Goal: Task Accomplishment & Management: Use online tool/utility

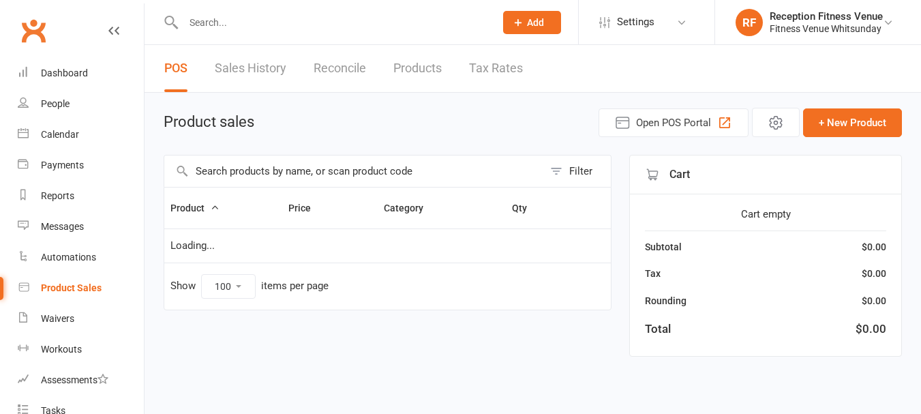
select select "100"
click at [278, 168] on input "text" at bounding box center [358, 170] width 389 height 31
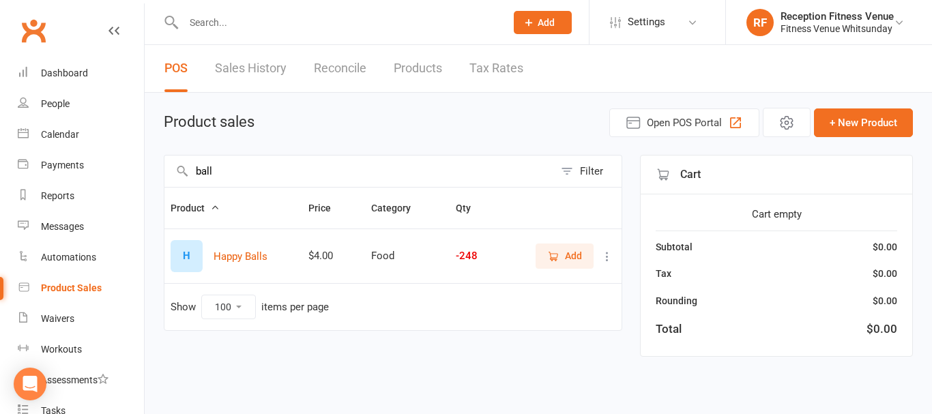
type input "ball"
click at [569, 246] on button "Add" at bounding box center [564, 255] width 58 height 25
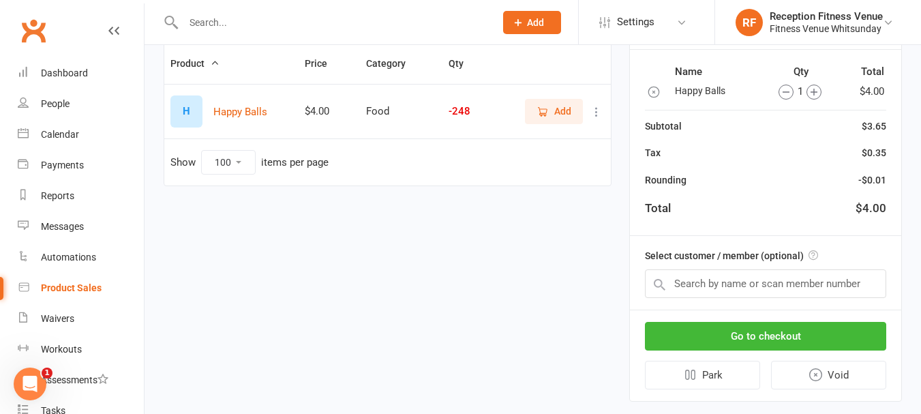
scroll to position [157, 0]
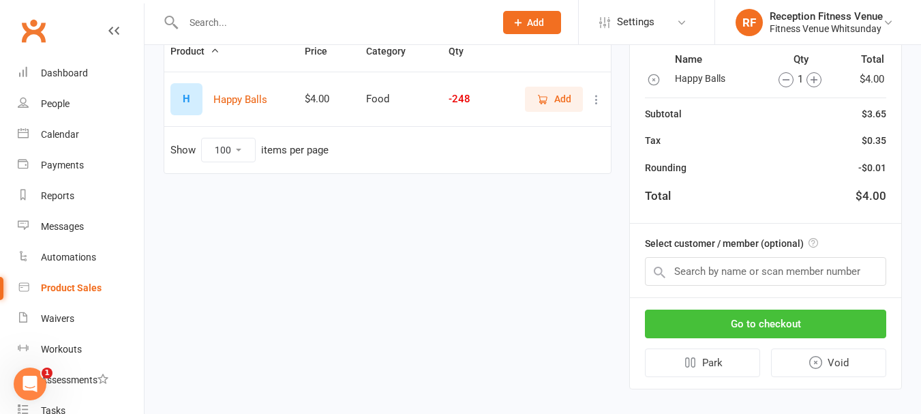
click at [788, 326] on button "Go to checkout" at bounding box center [765, 324] width 241 height 29
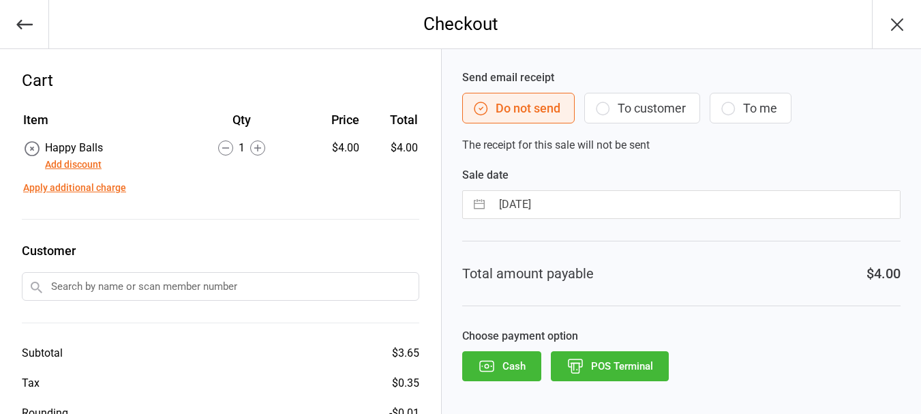
click at [634, 361] on button "POS Terminal" at bounding box center [610, 366] width 118 height 30
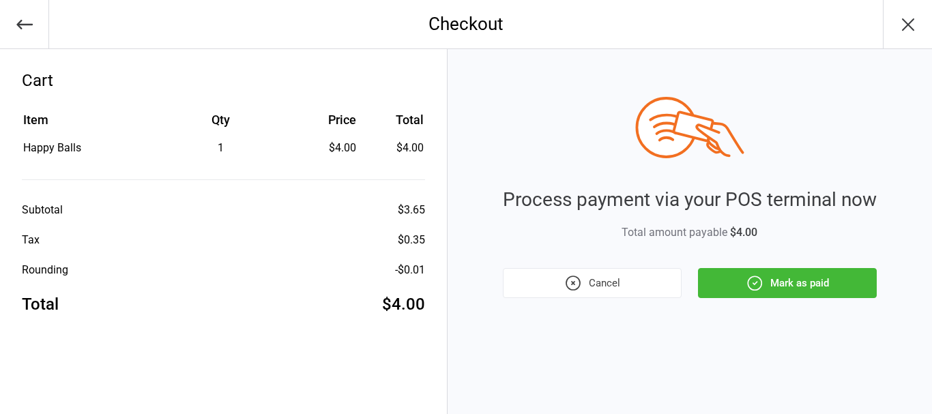
click at [756, 290] on icon "button" at bounding box center [754, 283] width 14 height 14
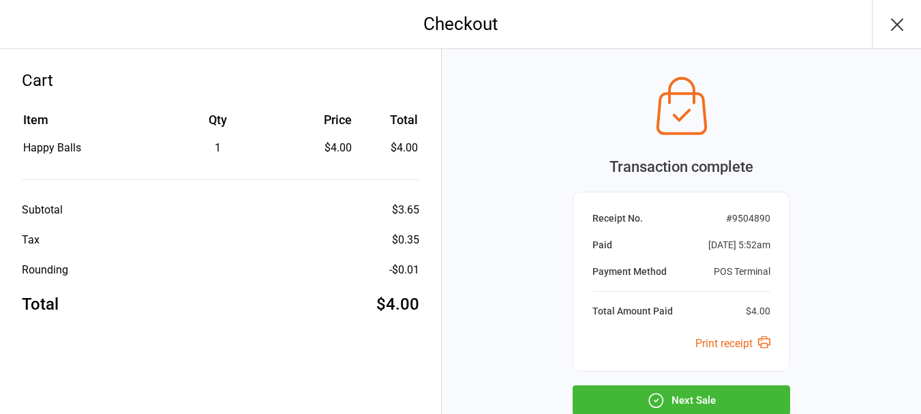
click at [901, 16] on icon "button" at bounding box center [898, 25] width 22 height 22
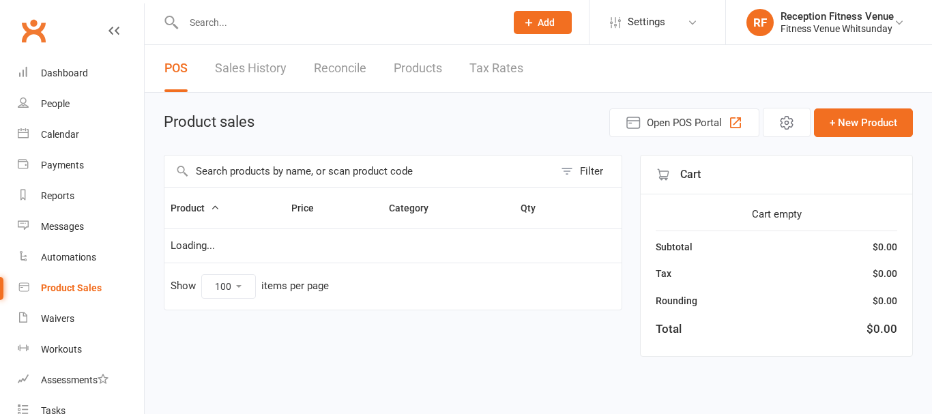
select select "100"
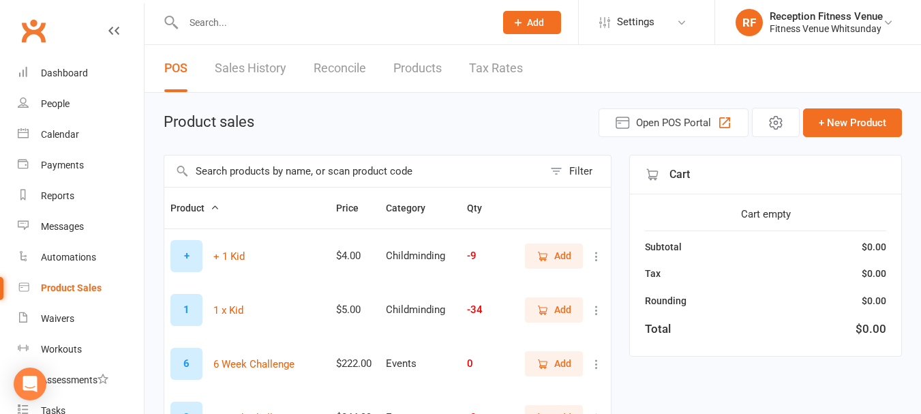
click at [267, 13] on input "text" at bounding box center [332, 22] width 306 height 19
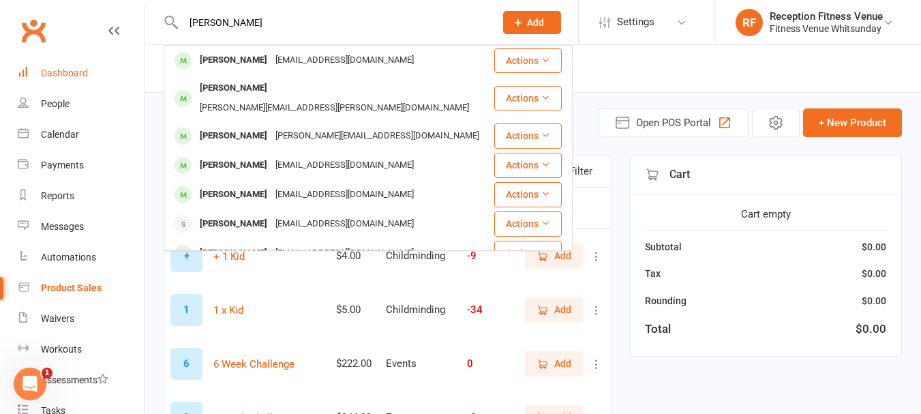
type input "jack oberg"
click at [87, 70] on div "Dashboard" at bounding box center [64, 73] width 47 height 11
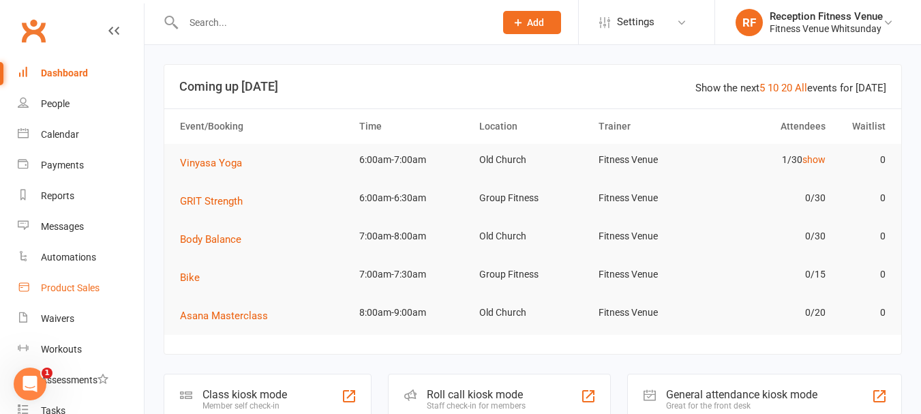
click at [70, 292] on div "Product Sales" at bounding box center [70, 287] width 59 height 11
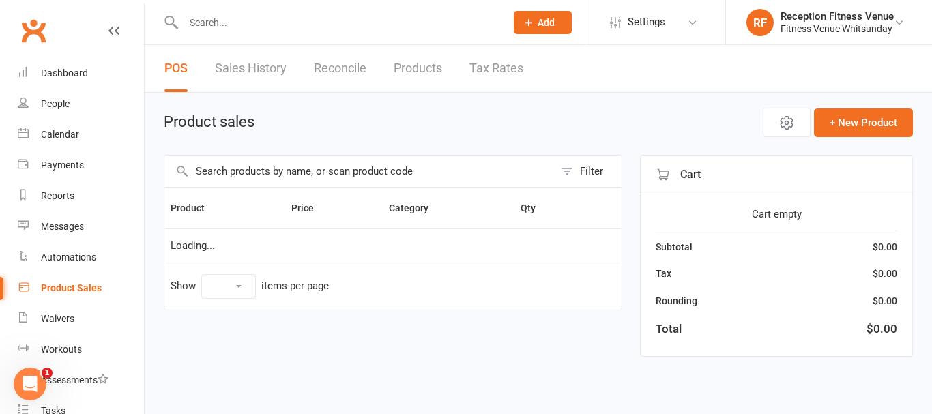
select select "100"
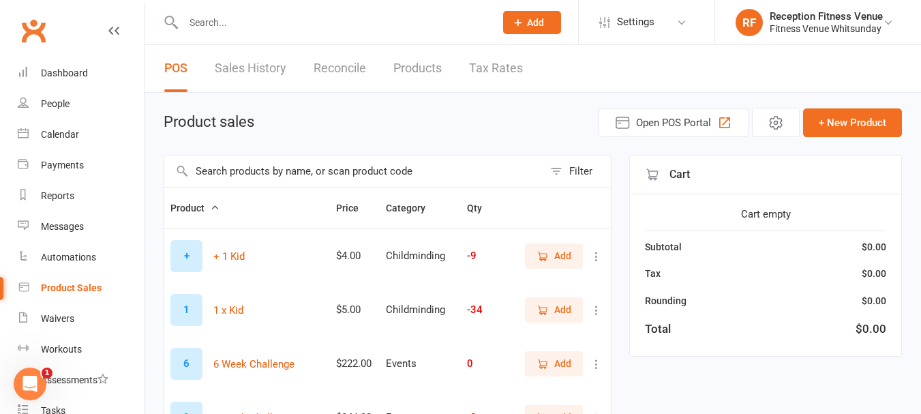
click at [564, 253] on span "Add" at bounding box center [562, 255] width 17 height 15
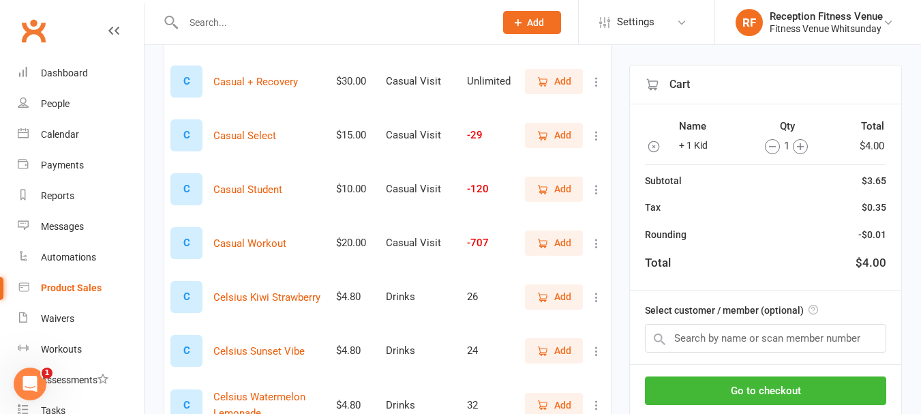
scroll to position [880, 0]
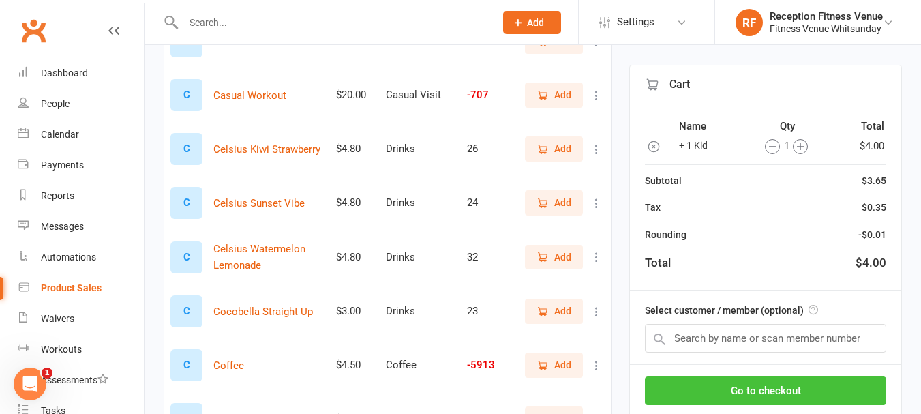
click at [687, 394] on button "Go to checkout" at bounding box center [765, 390] width 241 height 29
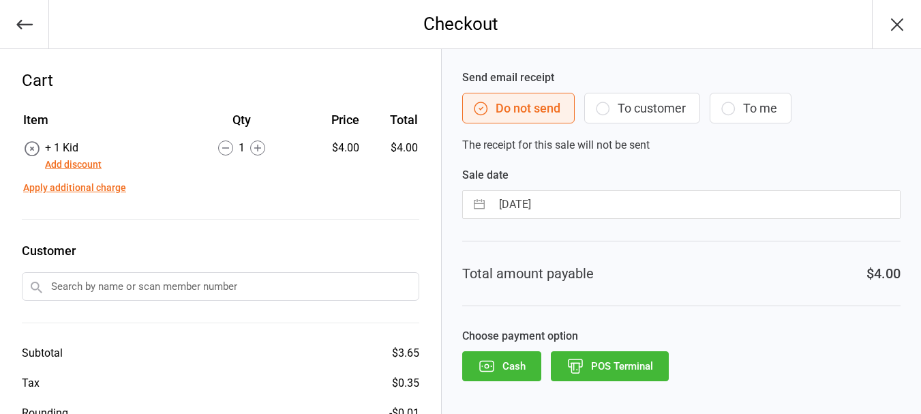
click at [507, 358] on button "Cash" at bounding box center [501, 366] width 79 height 30
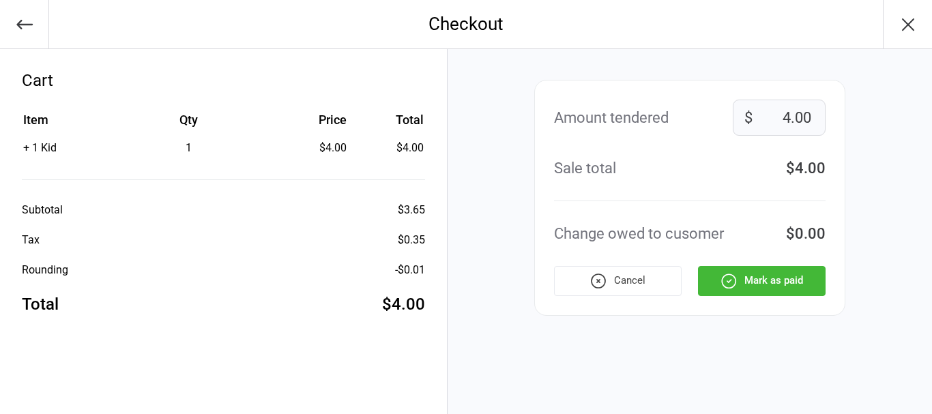
click at [599, 273] on icon "button" at bounding box center [598, 280] width 14 height 14
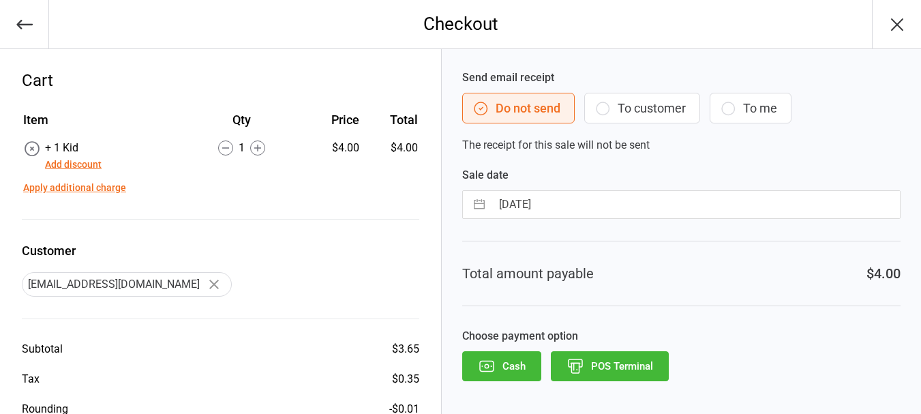
click at [893, 23] on icon "button" at bounding box center [898, 25] width 22 height 22
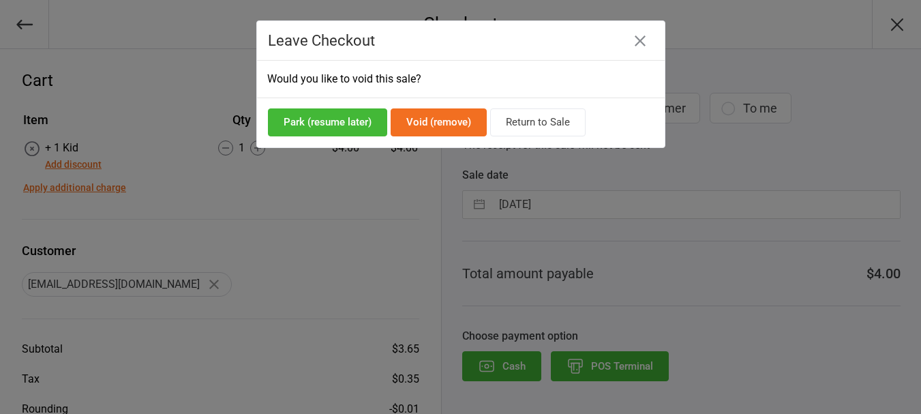
click at [471, 125] on button "Void (remove)" at bounding box center [439, 122] width 96 height 28
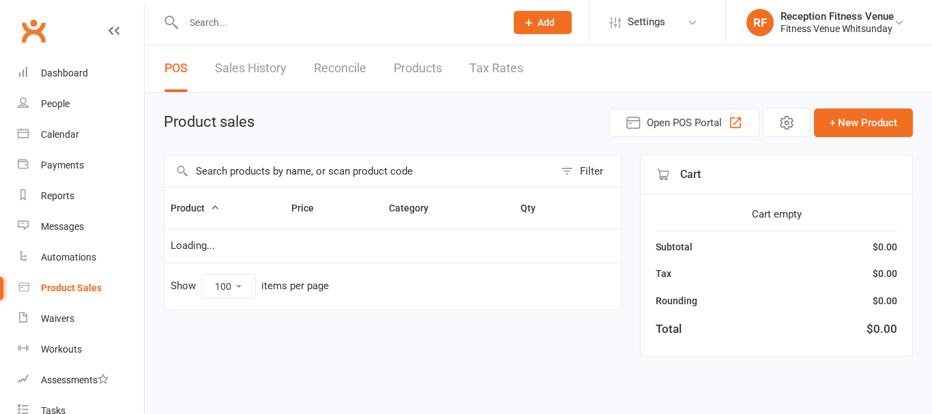
select select "100"
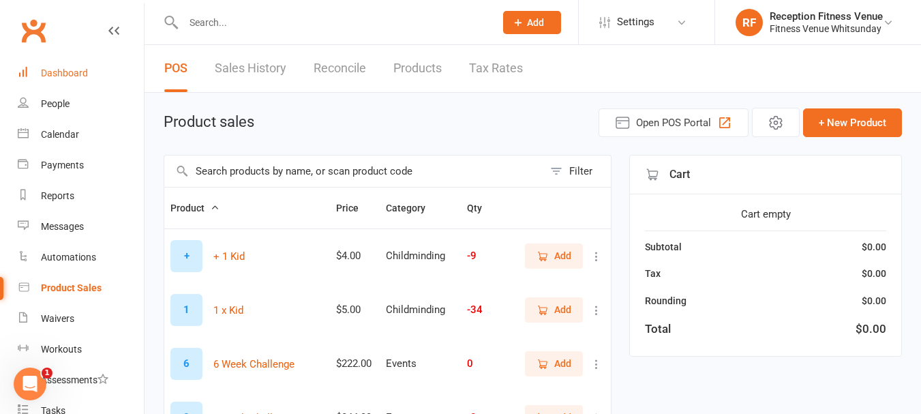
click at [57, 64] on link "Dashboard" at bounding box center [81, 73] width 126 height 31
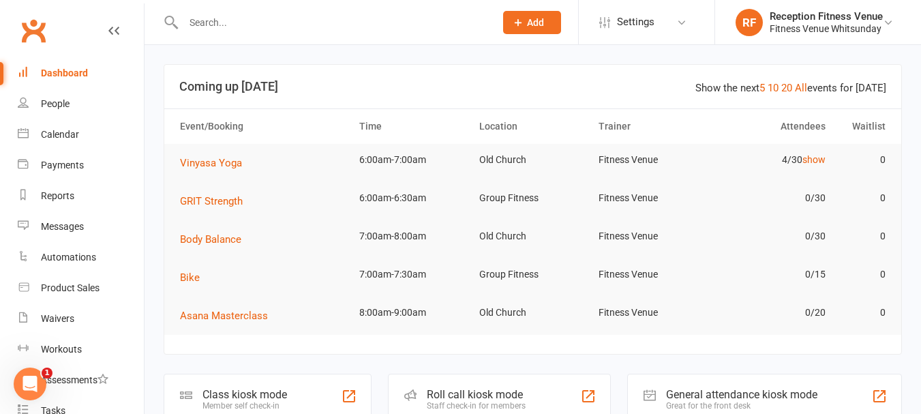
click at [766, 385] on div "General attendance kiosk mode Great for the front desk" at bounding box center [764, 397] width 275 height 47
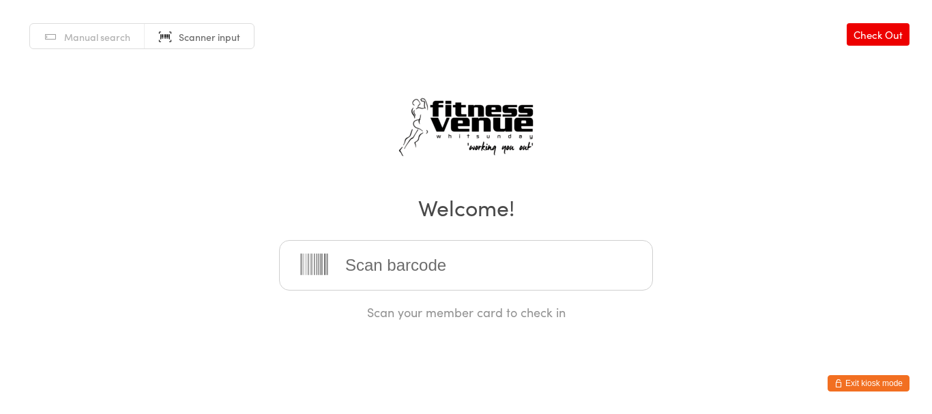
click at [451, 274] on input "search" at bounding box center [466, 265] width 374 height 50
click at [782, 215] on h2 "Welcome!" at bounding box center [466, 207] width 904 height 31
click at [413, 266] on input "search" at bounding box center [466, 265] width 374 height 50
type input "21548"
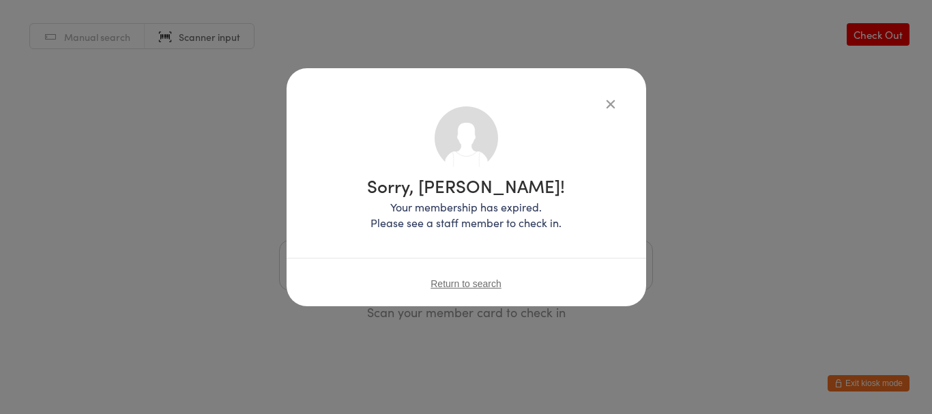
click at [606, 104] on icon "button" at bounding box center [610, 103] width 15 height 15
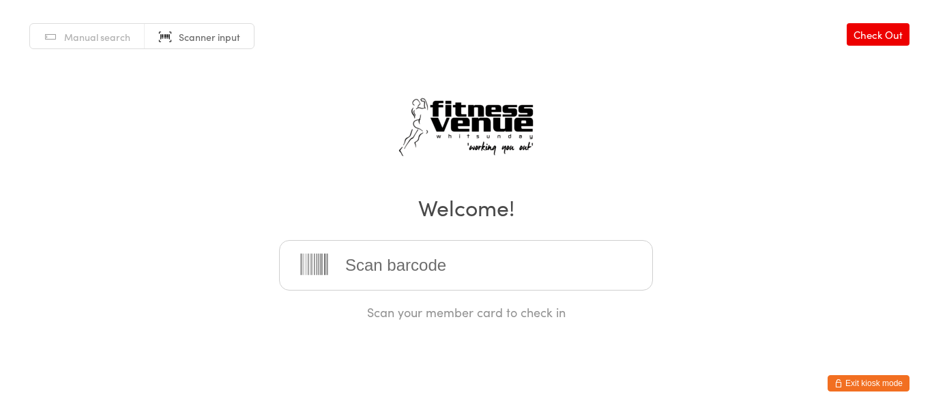
click at [851, 384] on button "Exit kiosk mode" at bounding box center [868, 383] width 82 height 16
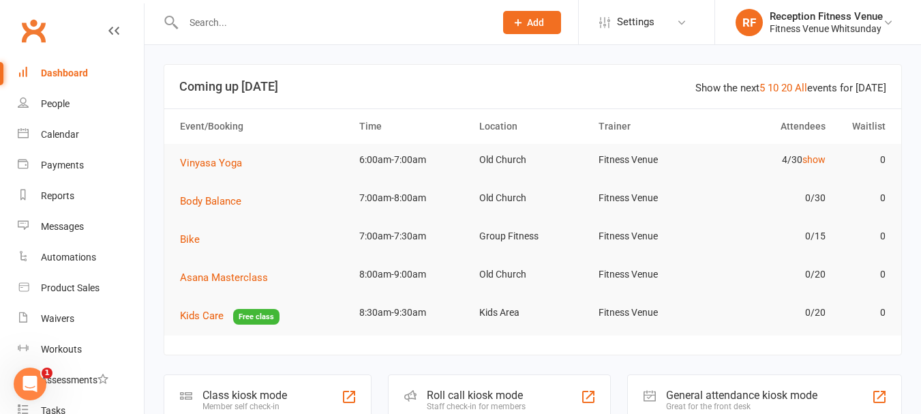
click at [216, 28] on input "text" at bounding box center [332, 22] width 306 height 19
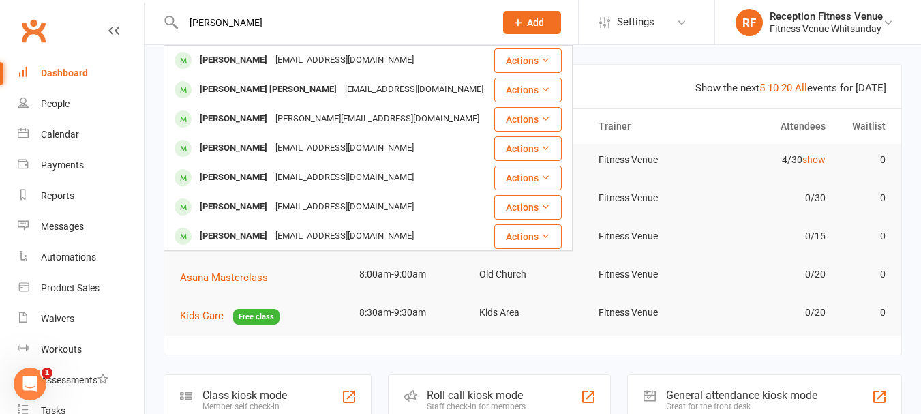
type input "steven"
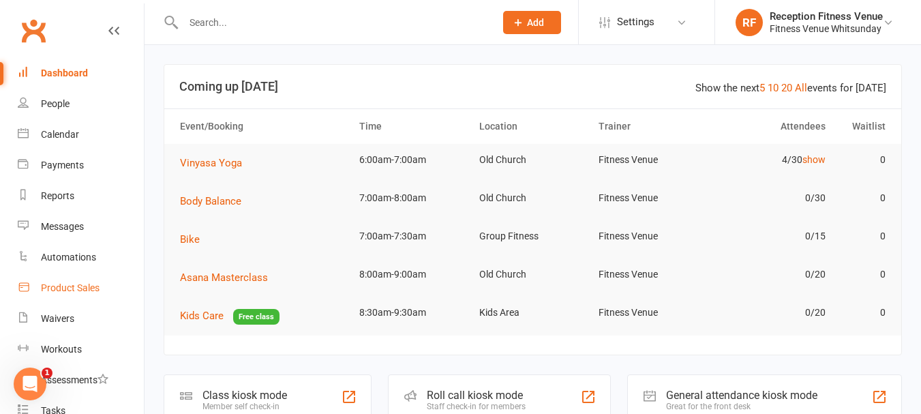
click at [71, 285] on div "Product Sales" at bounding box center [70, 287] width 59 height 11
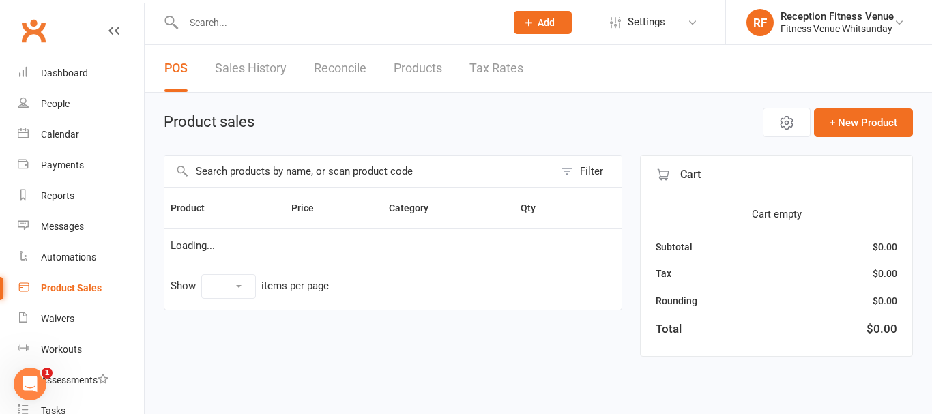
select select "100"
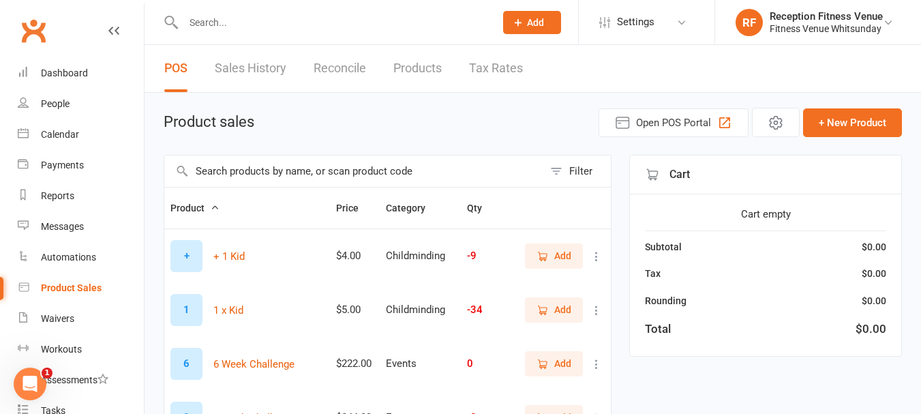
click at [276, 173] on input "text" at bounding box center [353, 170] width 379 height 31
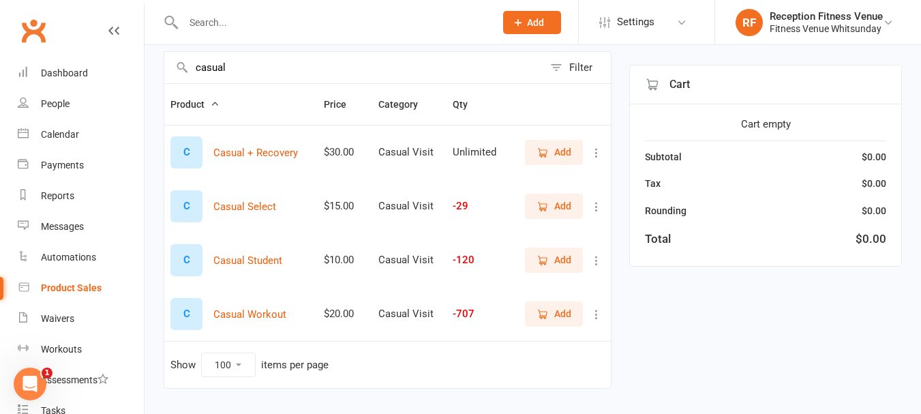
scroll to position [136, 0]
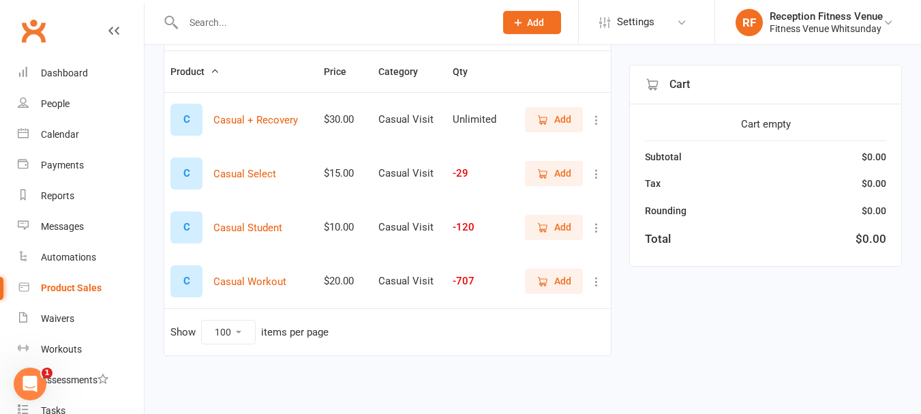
type input "casual"
click at [548, 284] on icon "button" at bounding box center [543, 282] width 12 height 12
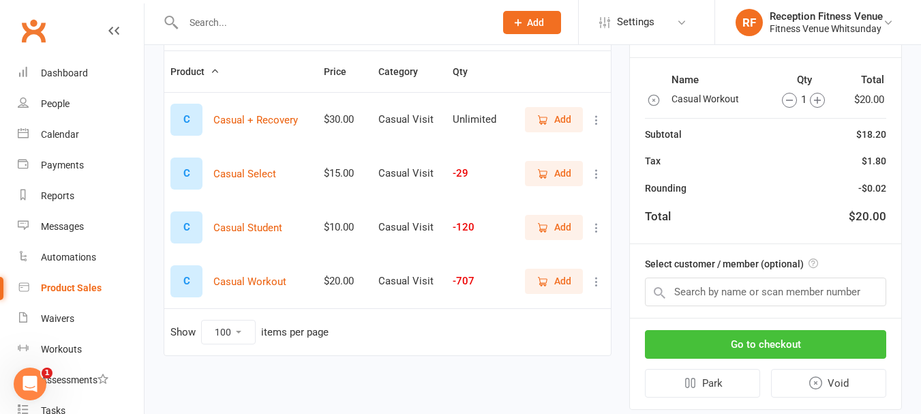
click at [709, 333] on button "Go to checkout" at bounding box center [765, 344] width 241 height 29
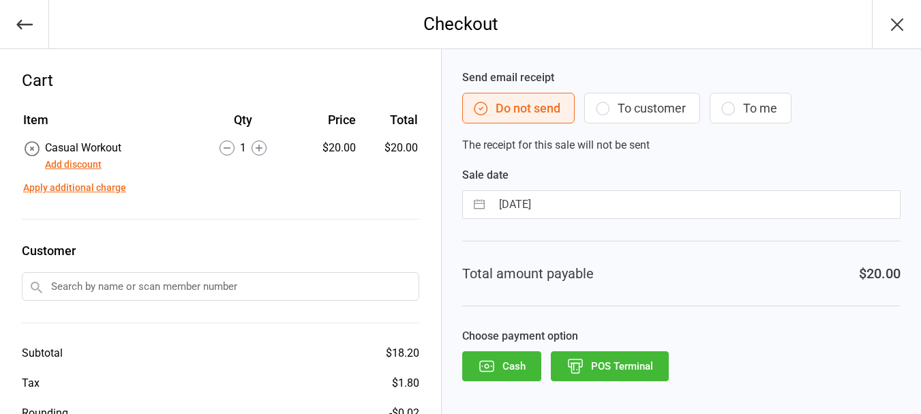
click at [638, 366] on button "POS Terminal" at bounding box center [610, 366] width 118 height 30
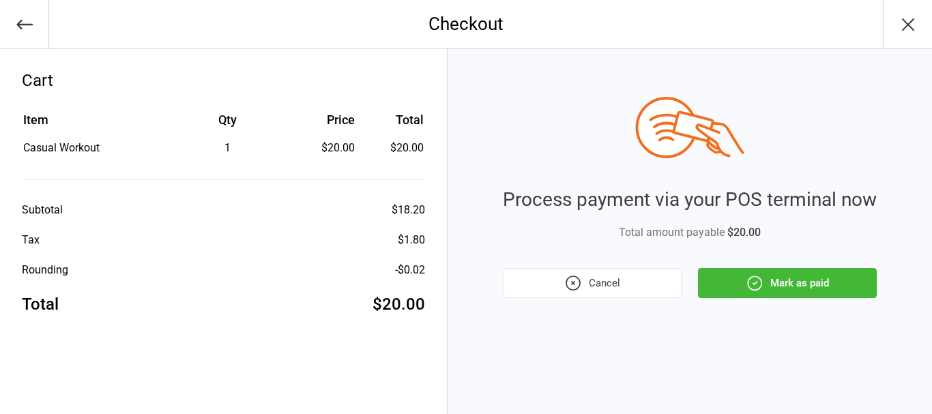
click at [766, 277] on button "Mark as paid" at bounding box center [787, 283] width 179 height 30
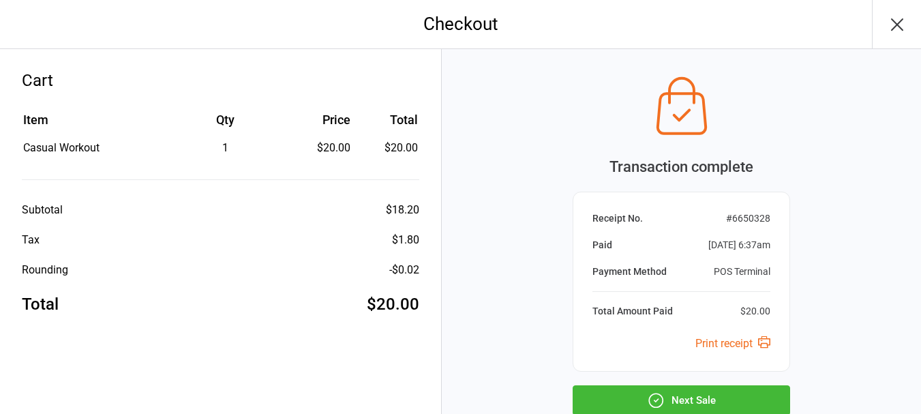
click at [900, 22] on icon "button" at bounding box center [897, 24] width 11 height 11
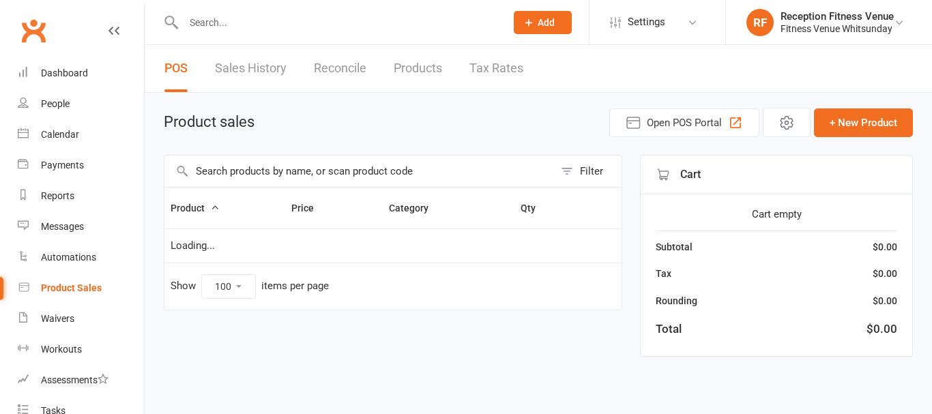
select select "100"
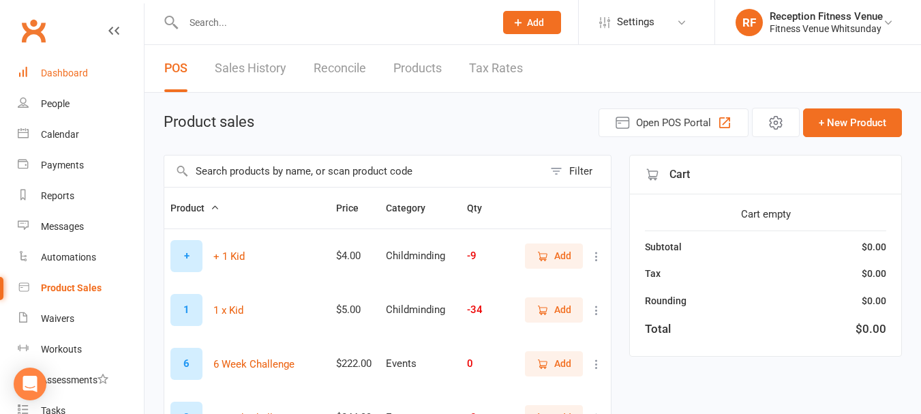
click at [48, 69] on div "Dashboard" at bounding box center [64, 73] width 47 height 11
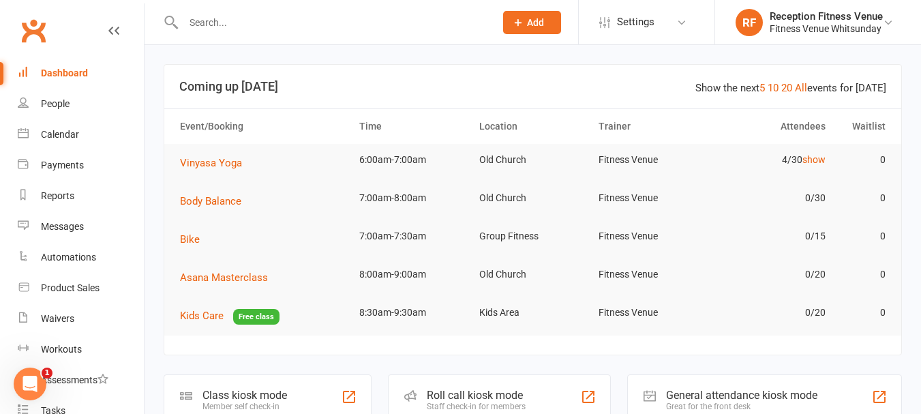
click at [743, 395] on div "General attendance kiosk mode" at bounding box center [741, 395] width 151 height 13
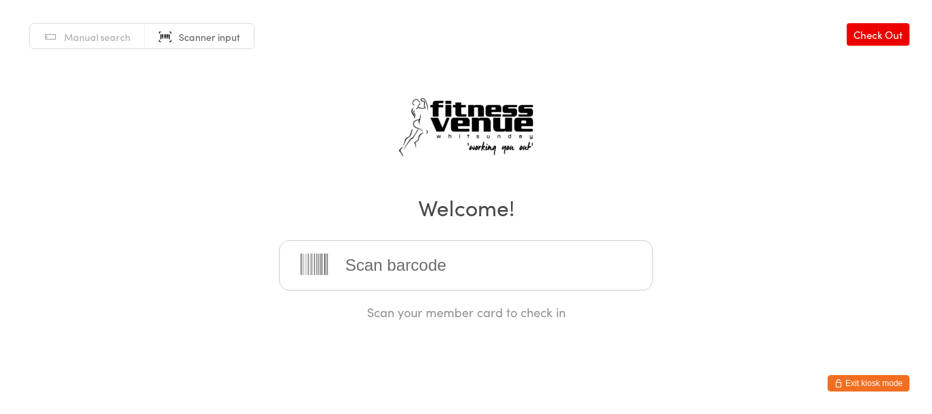
click at [513, 262] on input "search" at bounding box center [466, 265] width 374 height 50
click at [170, 243] on div "Manual search Scanner input Check Out Welcome! Scan your member card to check in" at bounding box center [466, 160] width 932 height 321
click at [445, 256] on input "search" at bounding box center [466, 265] width 374 height 50
type input "21610"
type input "22172"
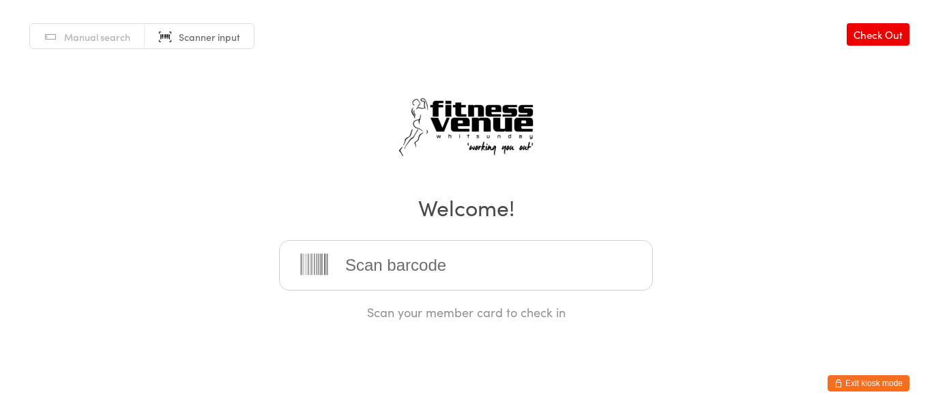
click at [435, 267] on input "search" at bounding box center [466, 265] width 374 height 50
